Goal: Task Accomplishment & Management: Manage account settings

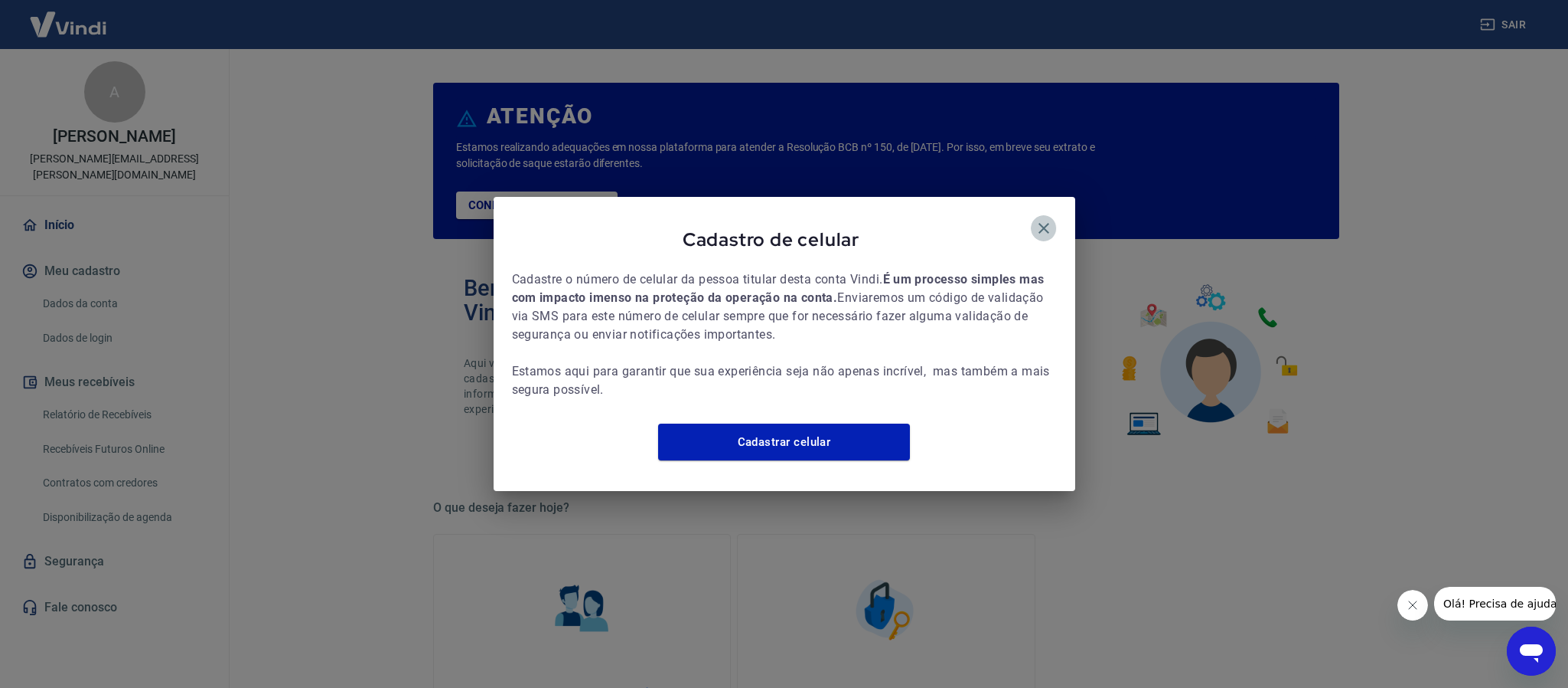
click at [1045, 221] on icon "button" at bounding box center [1043, 228] width 18 height 18
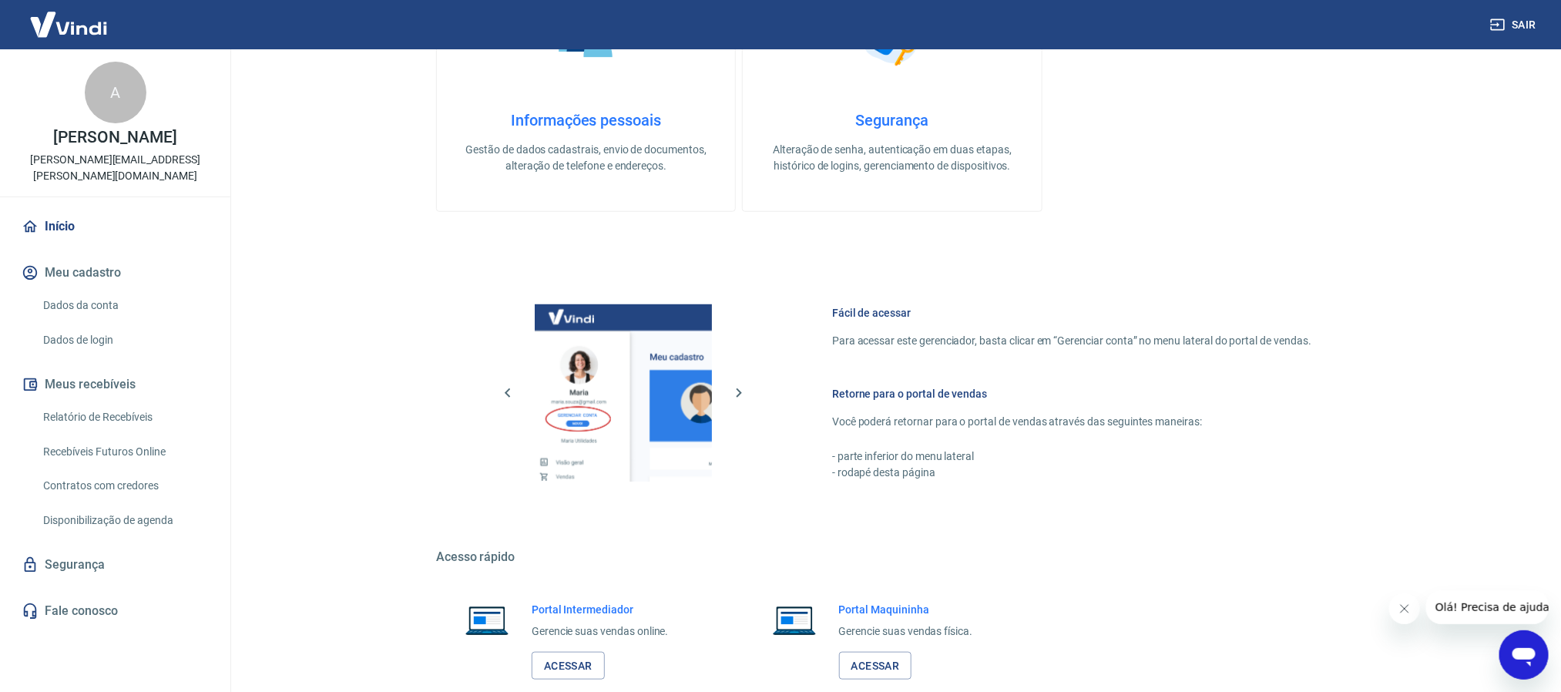
scroll to position [670, 0]
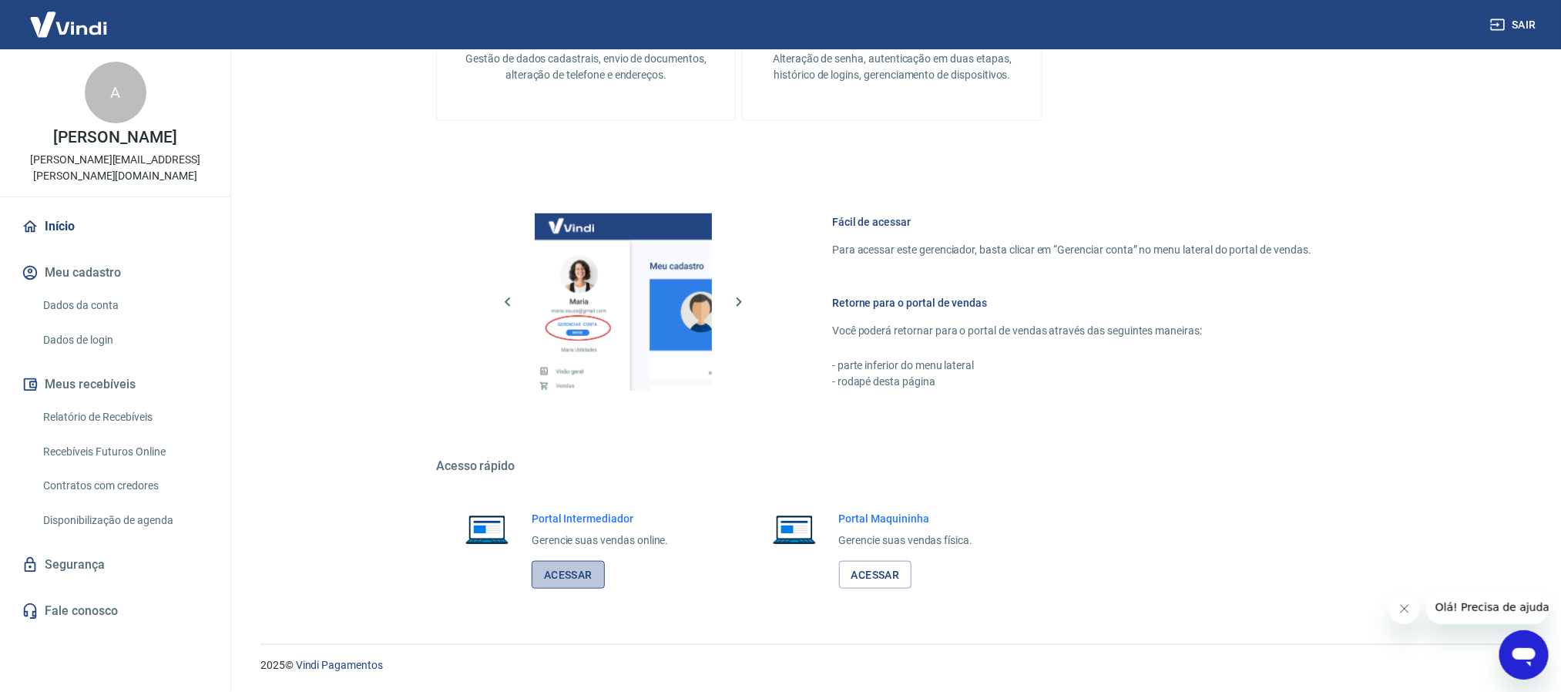
click at [564, 578] on link "Acessar" at bounding box center [567, 575] width 73 height 29
